Goal: Download file/media

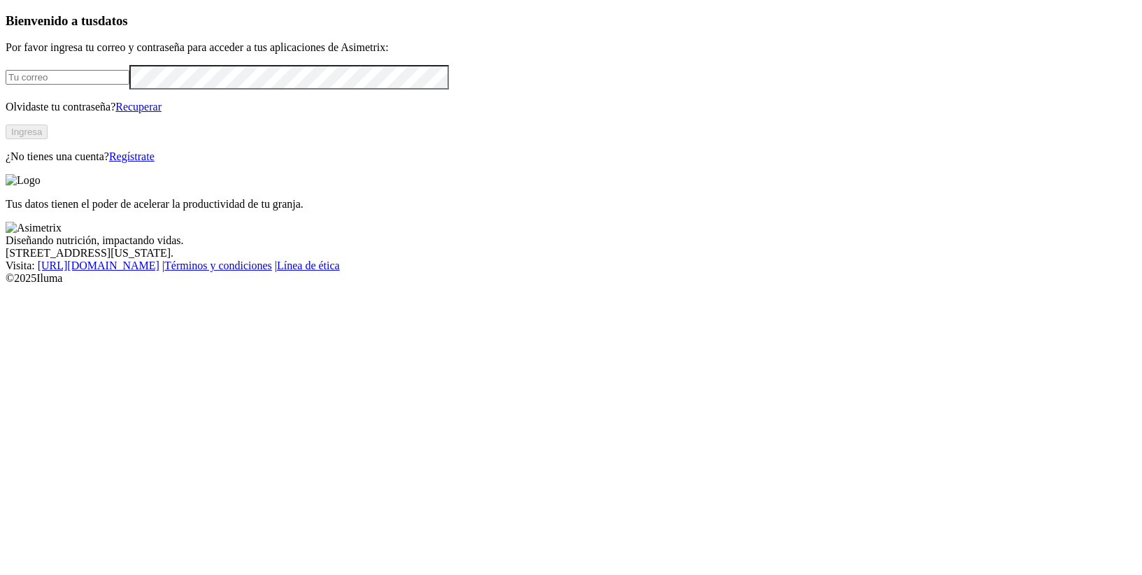
type input "[PERSON_NAME][EMAIL_ADDRESS][PERSON_NAME][DOMAIN_NAME]"
click at [48, 139] on button "Ingresa" at bounding box center [27, 132] width 42 height 15
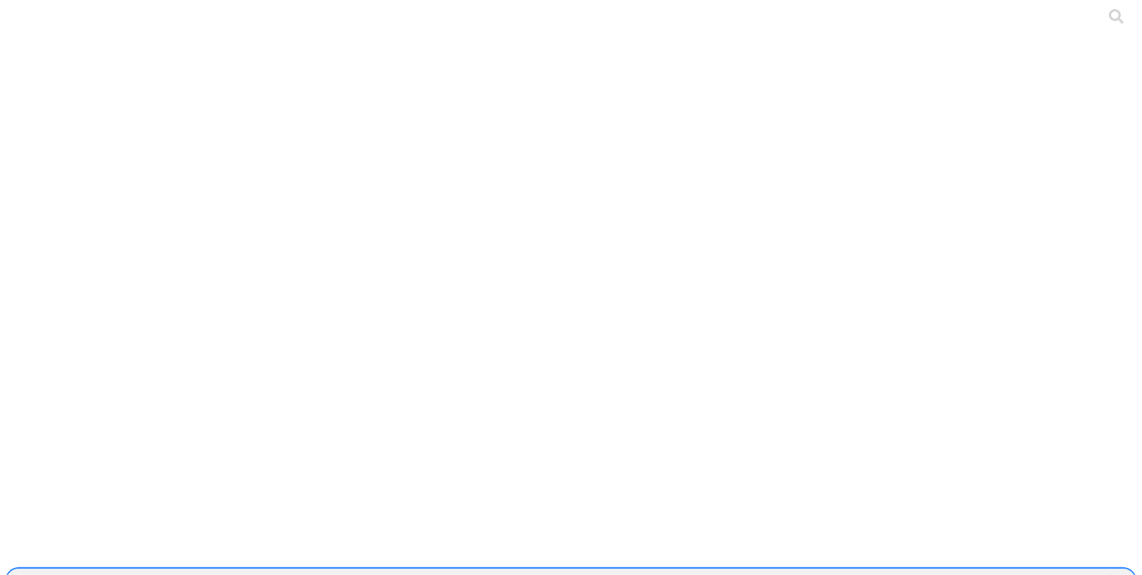
click at [86, 574] on div "SUPERCERDO" at bounding box center [49, 581] width 73 height 13
type input "PINU"
